Goal: Find specific page/section

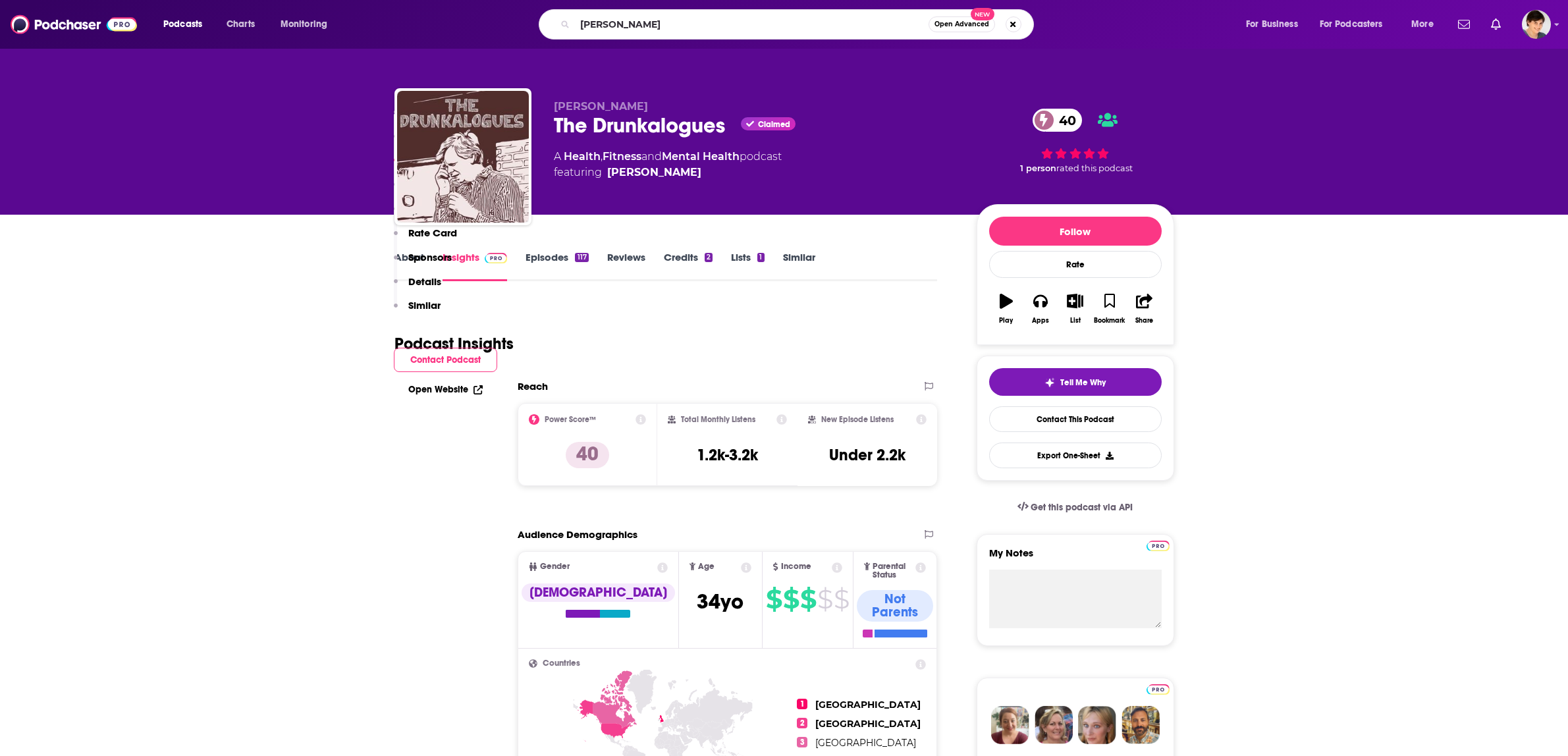
scroll to position [905, 0]
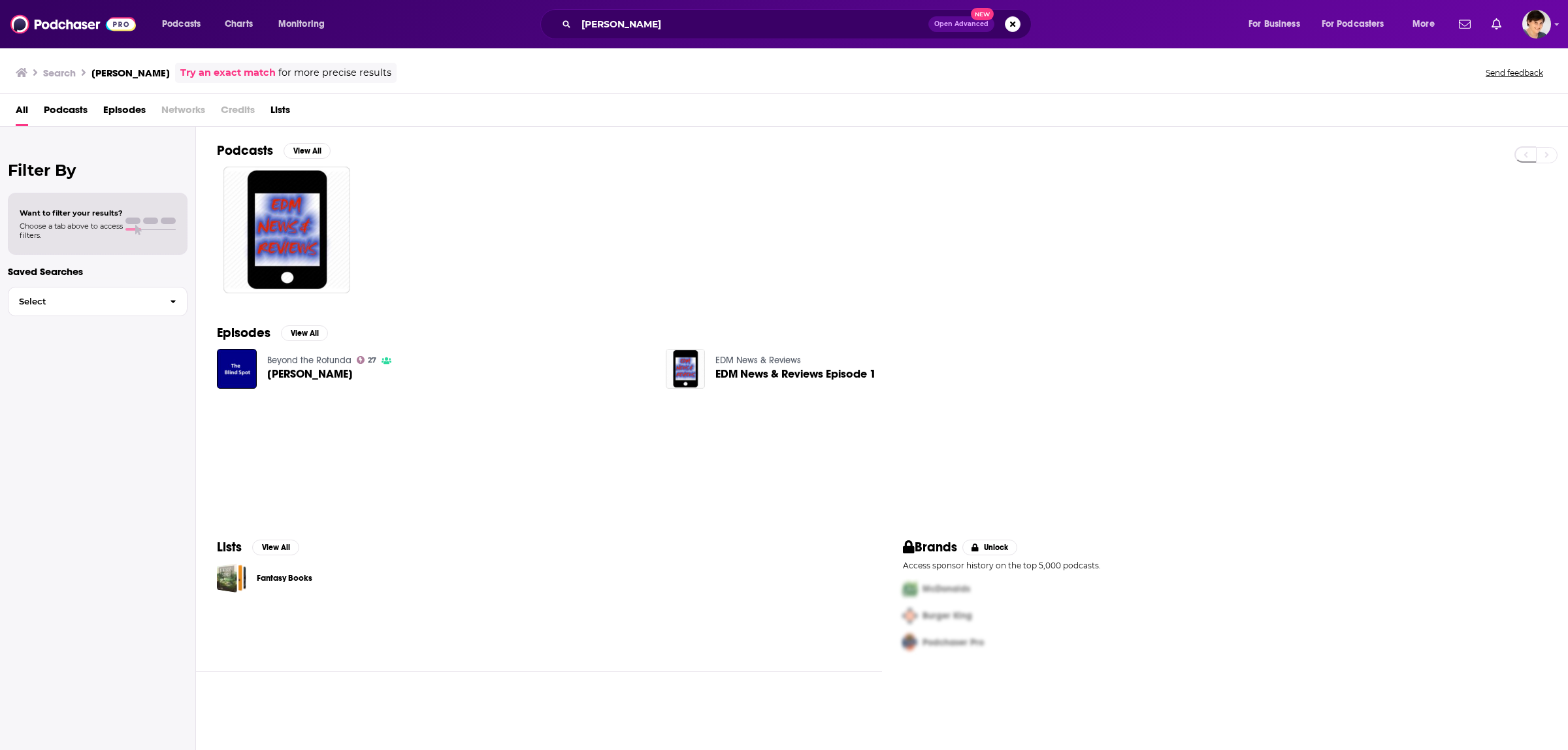
click at [288, 370] on span "[PERSON_NAME]" at bounding box center [310, 373] width 85 height 11
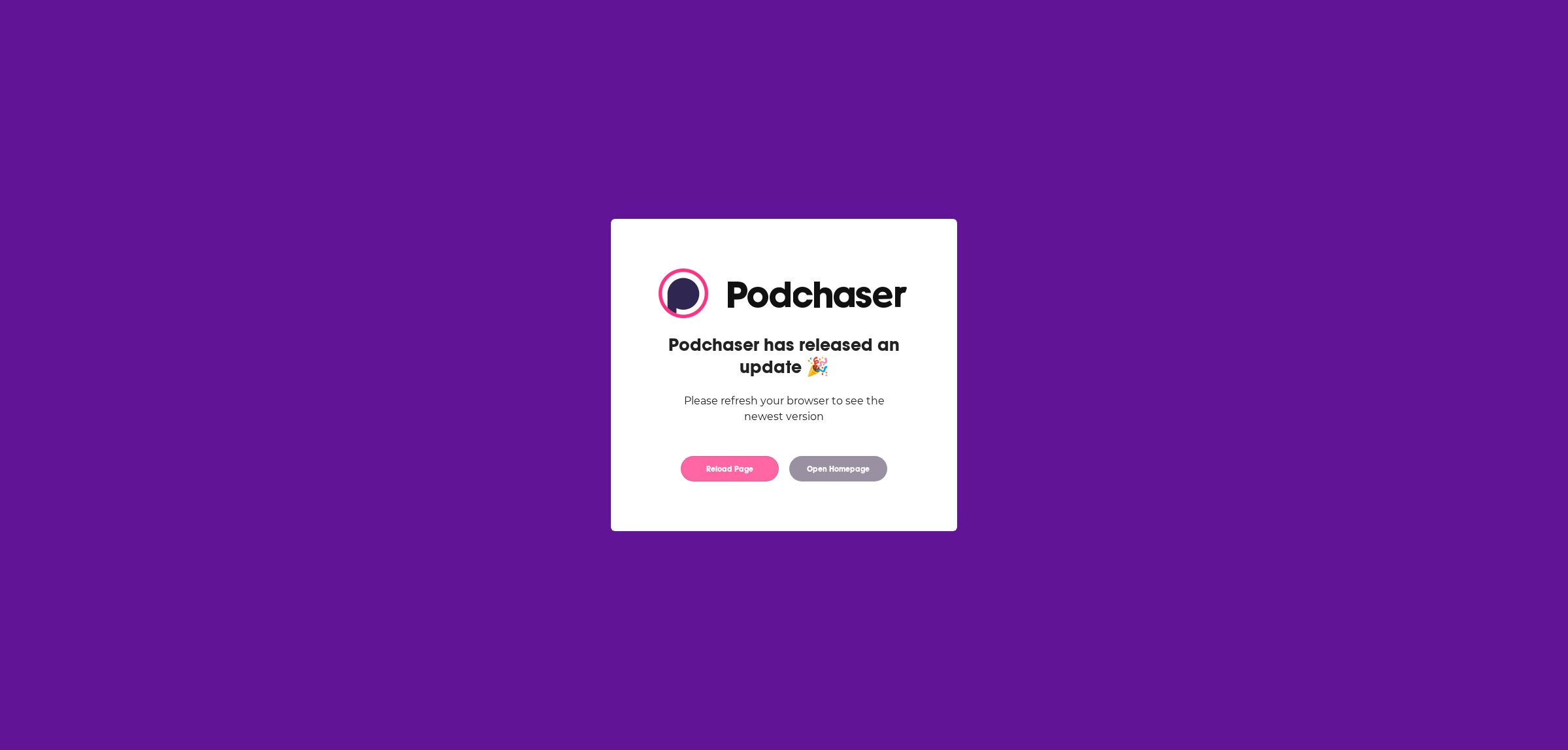
click at [714, 460] on button "Reload Page" at bounding box center [729, 468] width 98 height 26
